Goal: Transaction & Acquisition: Download file/media

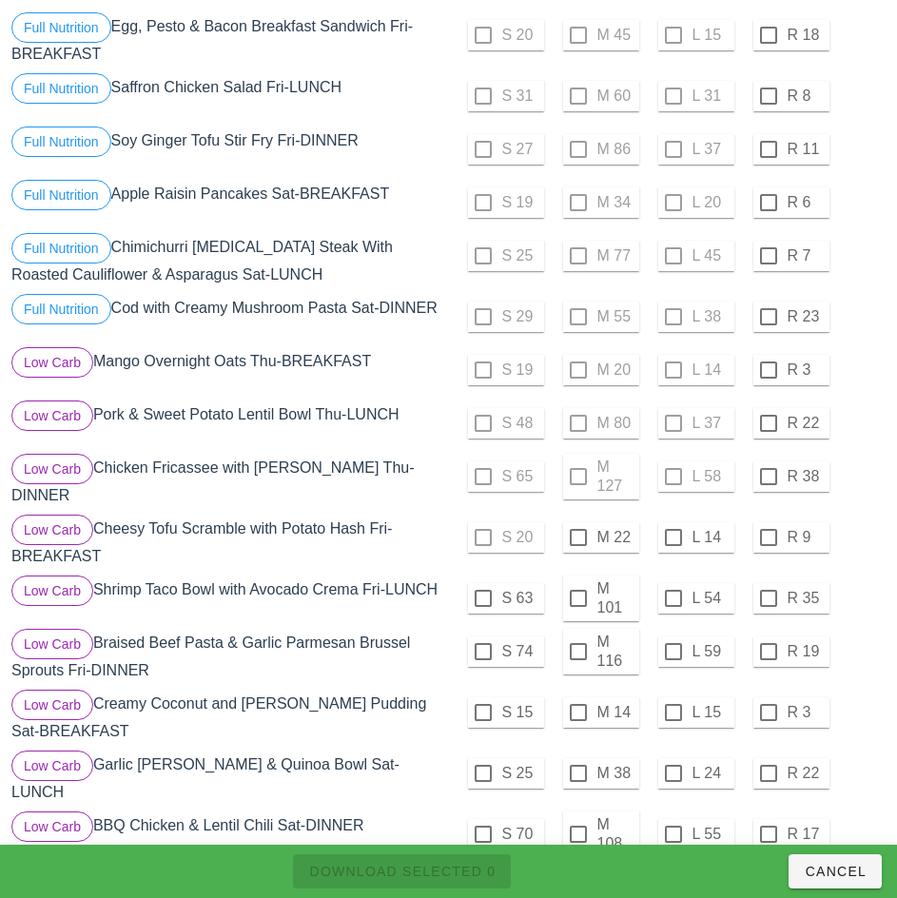
scroll to position [396, 0]
click at [577, 590] on div at bounding box center [578, 597] width 32 height 32
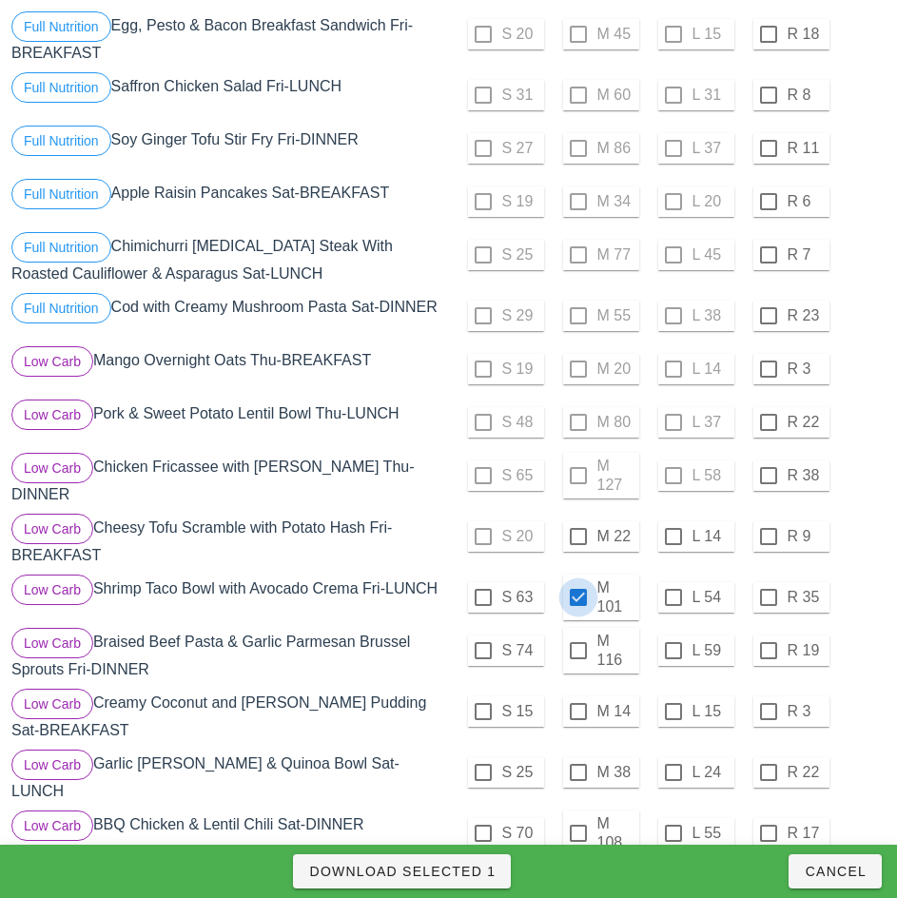
click at [465, 874] on span "Download Selected 1" at bounding box center [401, 871] width 187 height 15
checkbox input "false"
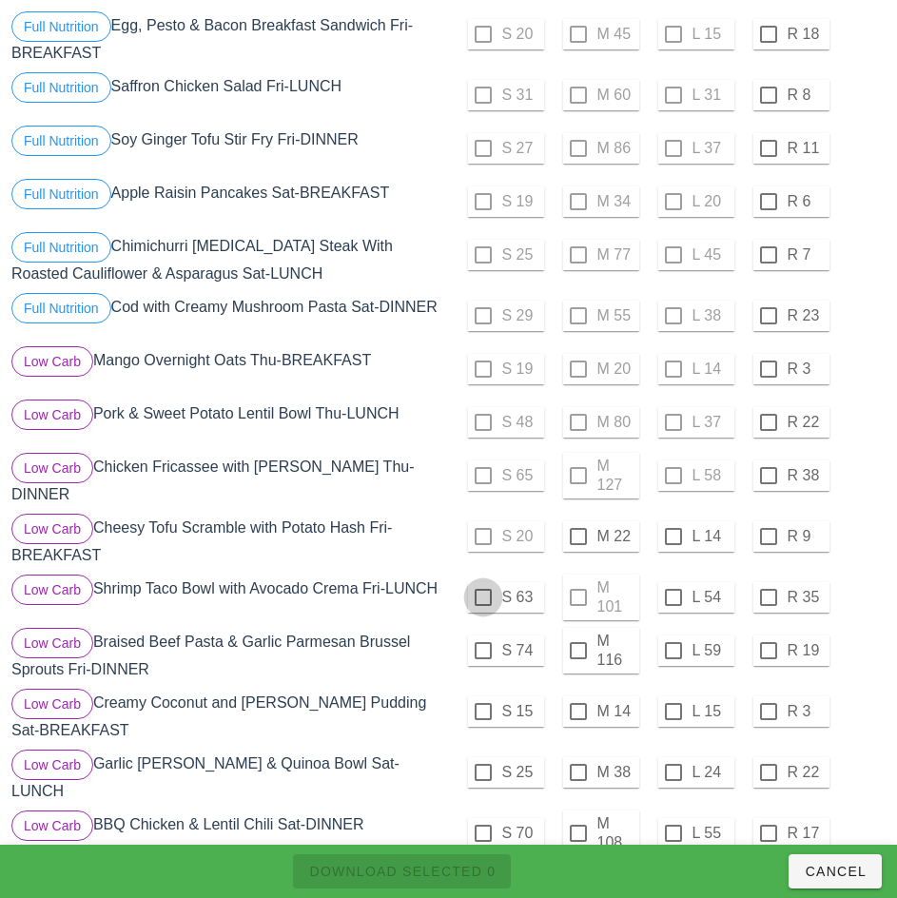
click at [482, 590] on div at bounding box center [483, 597] width 32 height 32
click at [480, 871] on span "Download Selected 1" at bounding box center [401, 871] width 187 height 15
checkbox input "false"
click at [673, 590] on div at bounding box center [673, 597] width 32 height 32
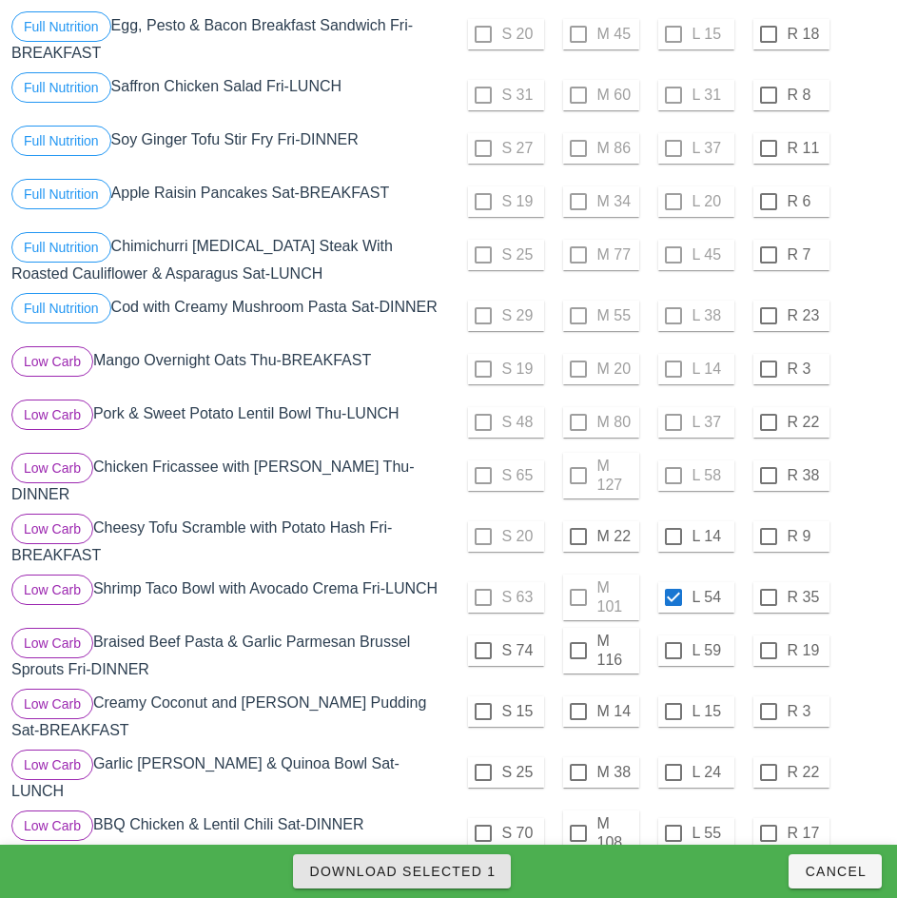
click at [482, 872] on span "Download Selected 1" at bounding box center [401, 871] width 187 height 15
checkbox input "false"
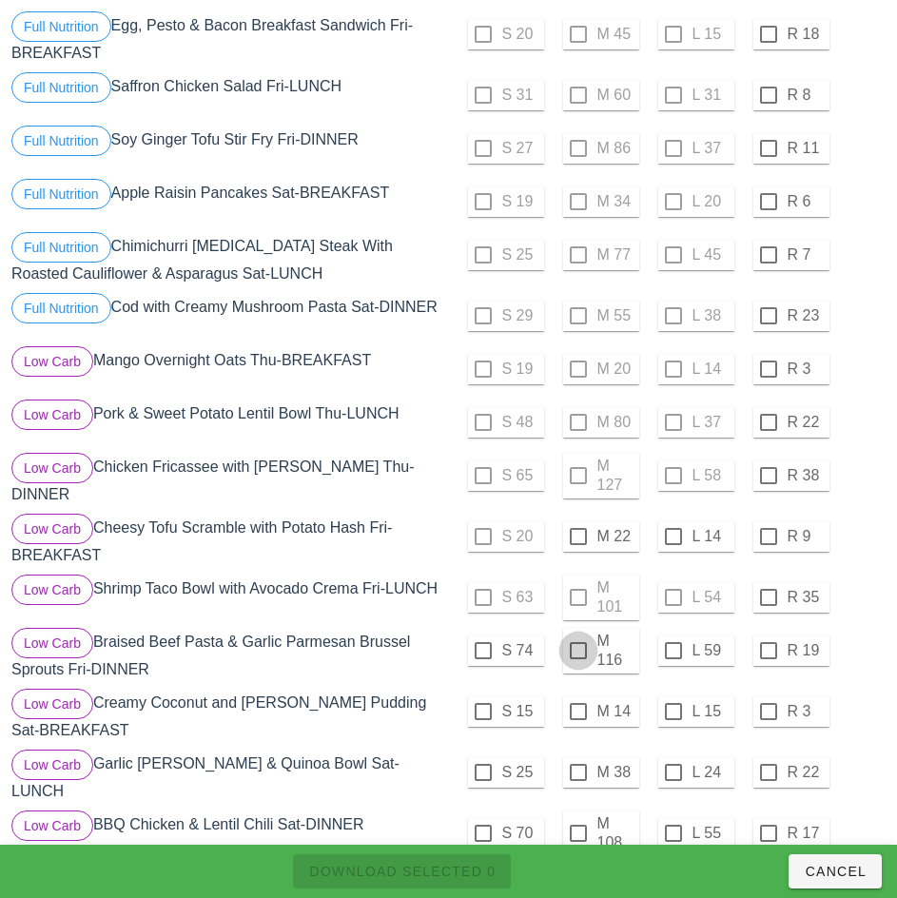
click at [577, 643] on div at bounding box center [578, 651] width 32 height 32
click at [470, 876] on span "Download Selected 1" at bounding box center [401, 871] width 187 height 15
checkbox input "false"
click at [482, 643] on div at bounding box center [483, 651] width 32 height 32
checkbox input "true"
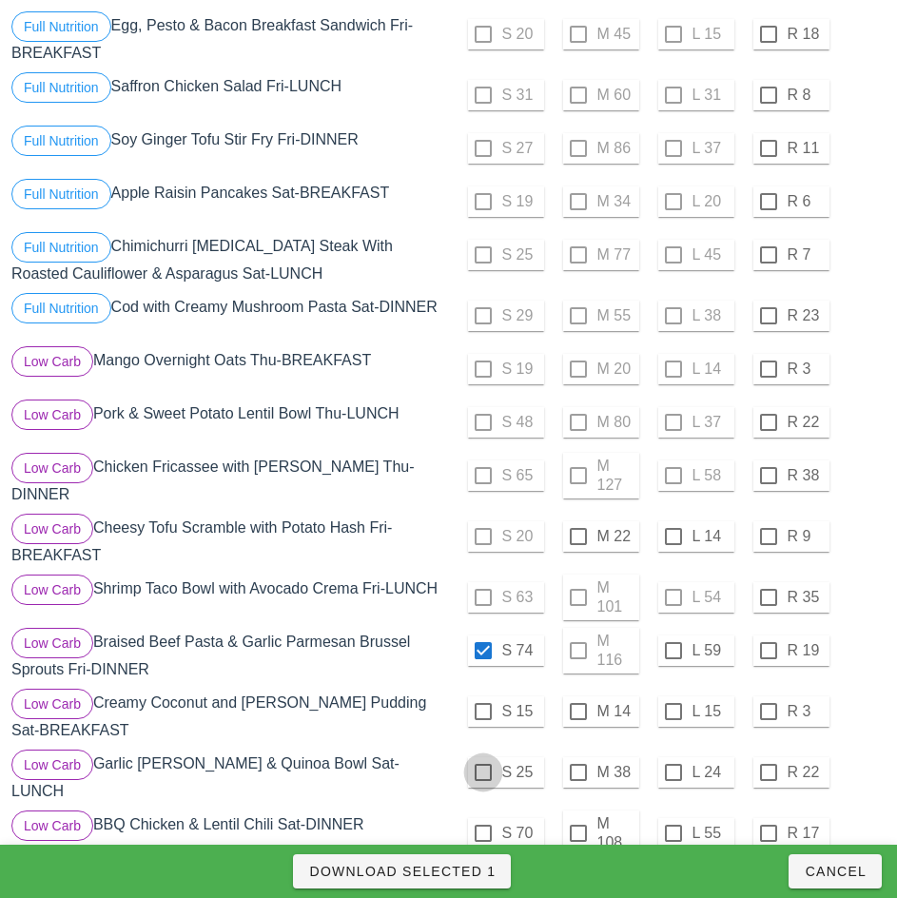
click at [482, 704] on div at bounding box center [483, 711] width 32 height 32
click at [482, 765] on div at bounding box center [483, 772] width 32 height 32
checkbox input "true"
click at [458, 871] on span "Download Selected 3" at bounding box center [401, 871] width 187 height 15
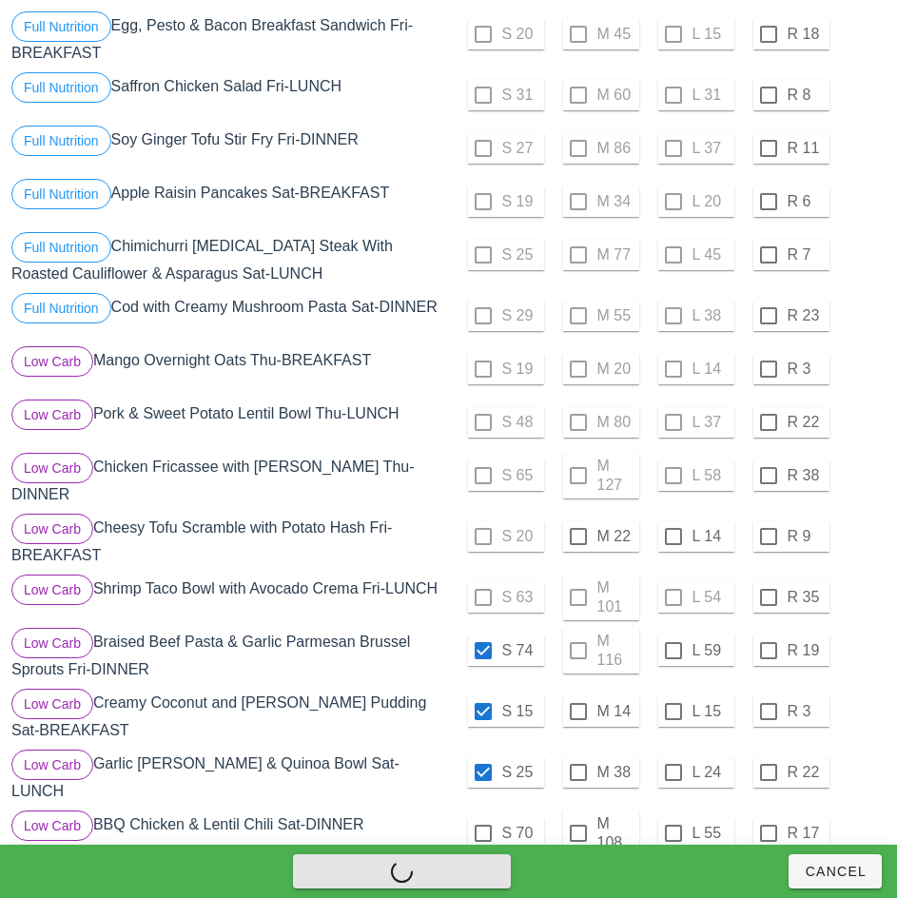
checkbox input "false"
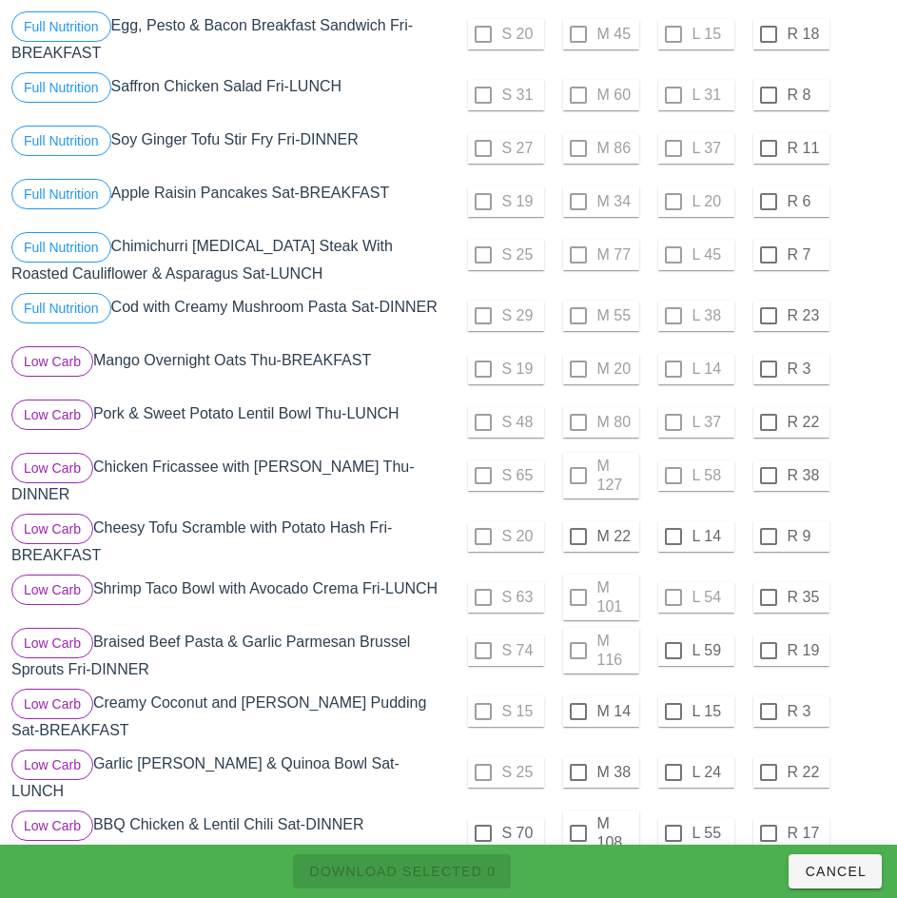
click at [870, 585] on div "S 63 M 101 L 54 R 35" at bounding box center [670, 598] width 434 height 46
click at [580, 702] on div at bounding box center [578, 711] width 32 height 32
checkbox input "true"
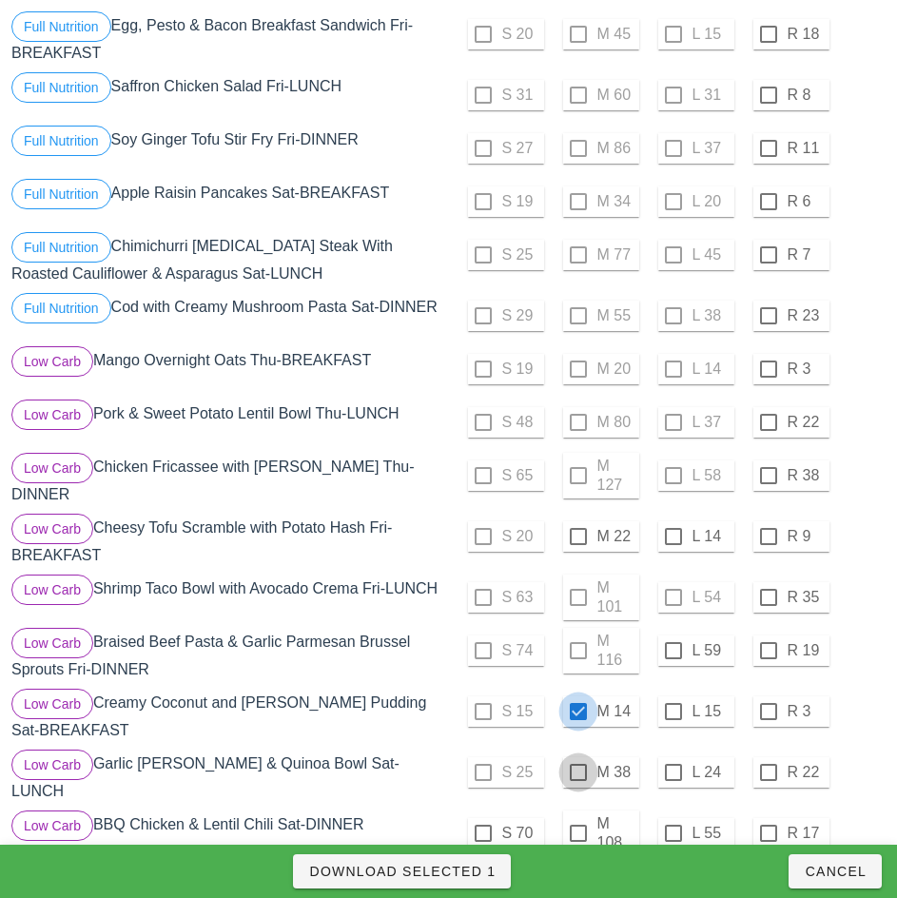
click at [577, 765] on div at bounding box center [578, 772] width 32 height 32
checkbox input "true"
click at [482, 818] on div at bounding box center [483, 833] width 32 height 32
checkbox input "true"
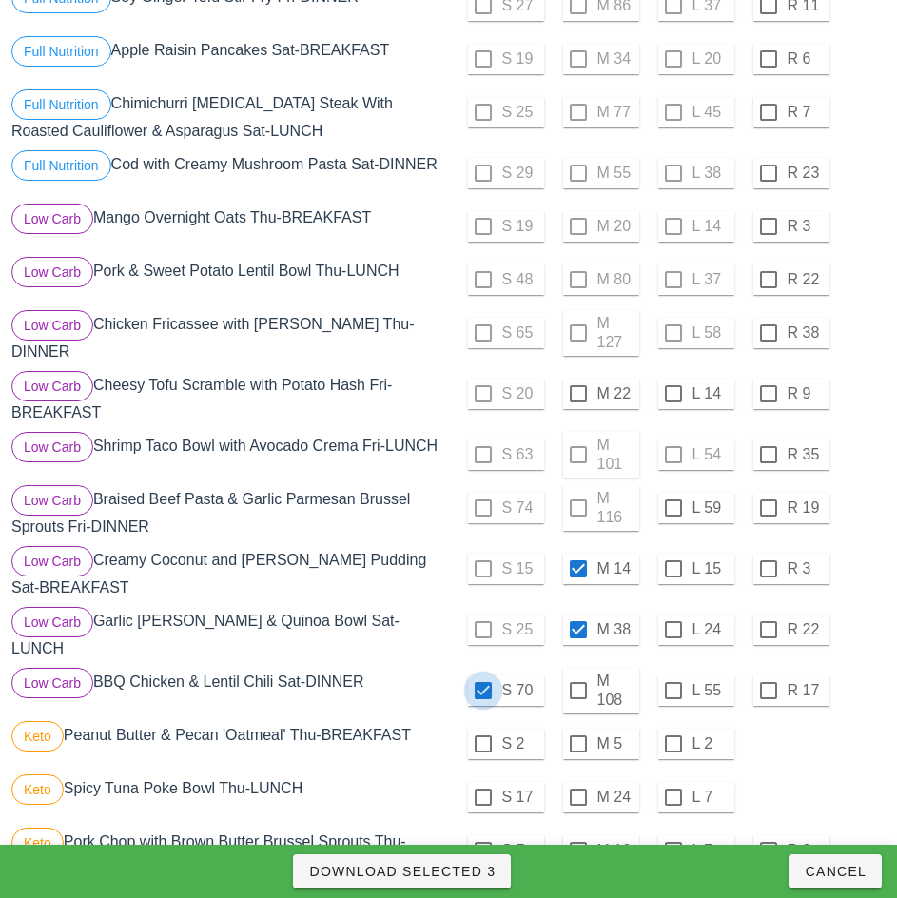
scroll to position [539, 0]
click at [470, 872] on span "Download Selected 3" at bounding box center [401, 871] width 187 height 15
checkbox input "false"
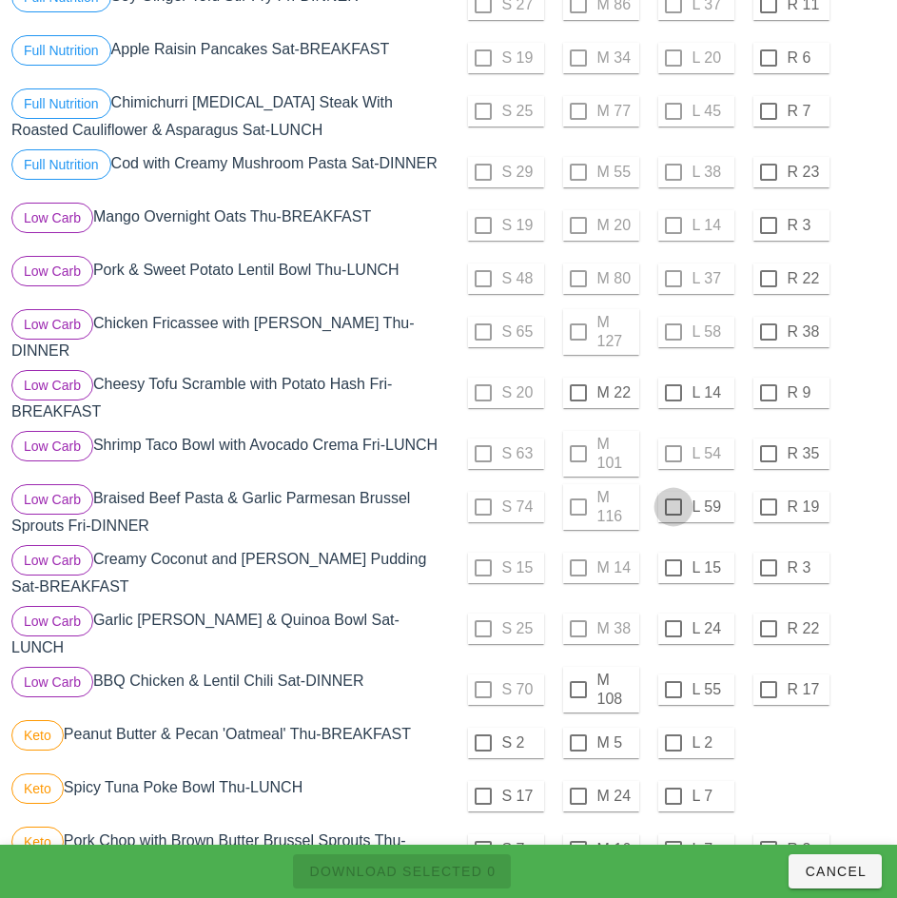
click at [672, 502] on div at bounding box center [673, 507] width 32 height 32
checkbox input "true"
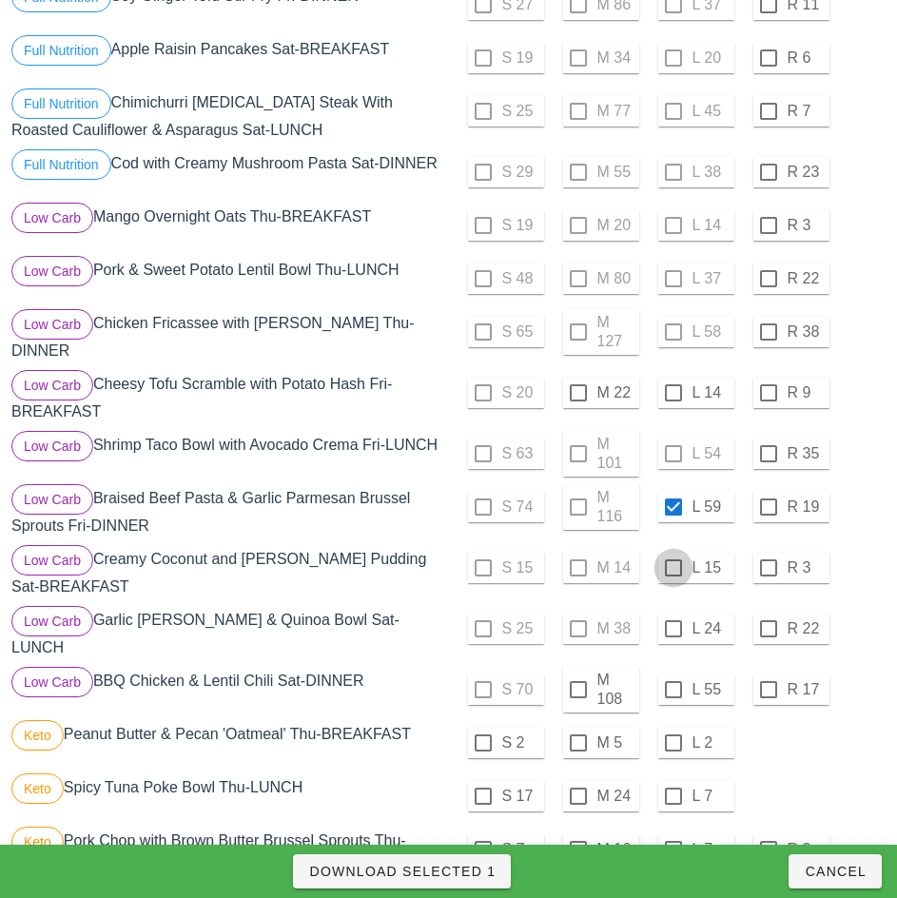
click at [673, 560] on div at bounding box center [673, 568] width 32 height 32
checkbox input "true"
click at [674, 624] on div at bounding box center [673, 629] width 32 height 32
checkbox input "true"
click at [673, 675] on div at bounding box center [673, 690] width 32 height 32
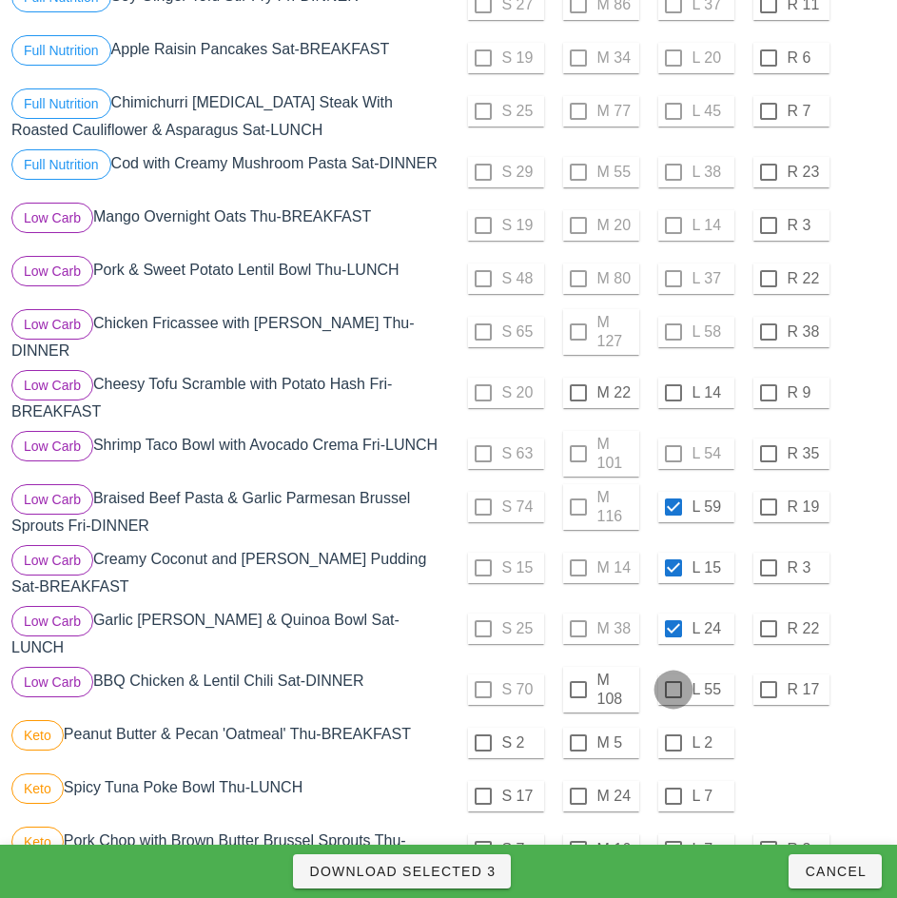
checkbox input "true"
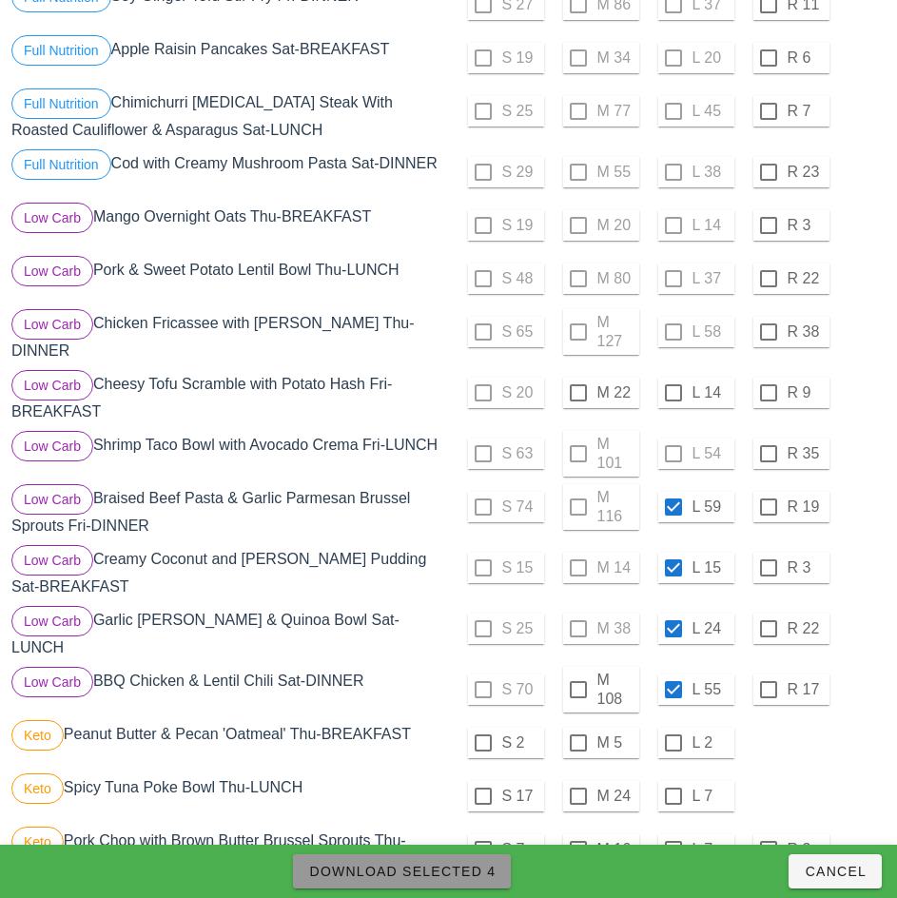
click at [479, 878] on span "Download Selected 4" at bounding box center [401, 871] width 187 height 15
checkbox input "false"
